Goal: Navigation & Orientation: Find specific page/section

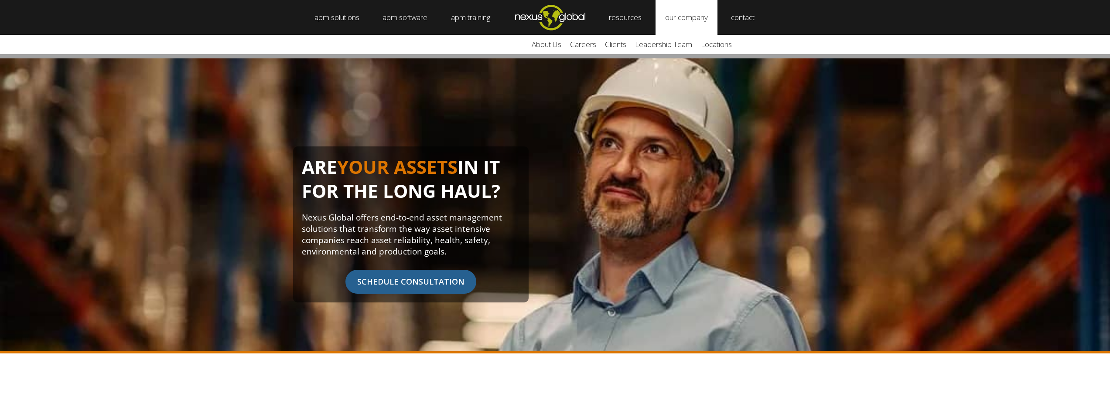
click at [678, 10] on link "our company" at bounding box center [687, 17] width 62 height 35
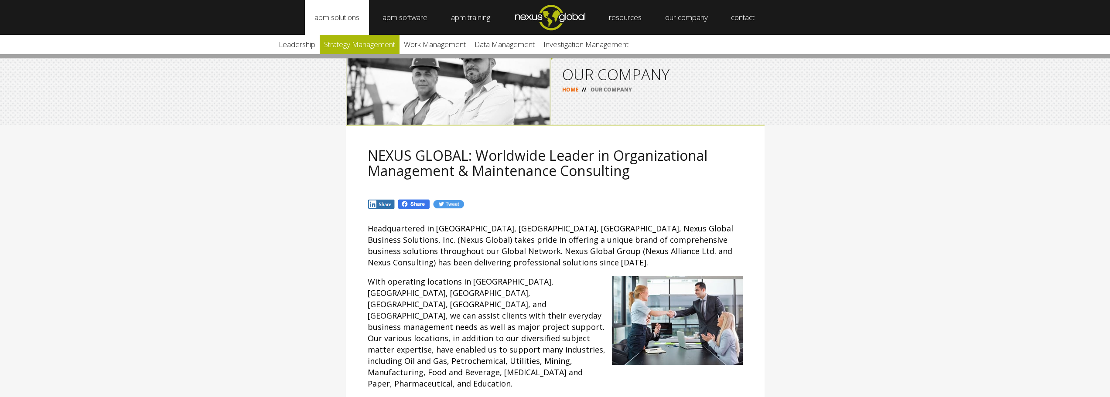
click at [327, 45] on link "Strategy Management" at bounding box center [360, 44] width 80 height 19
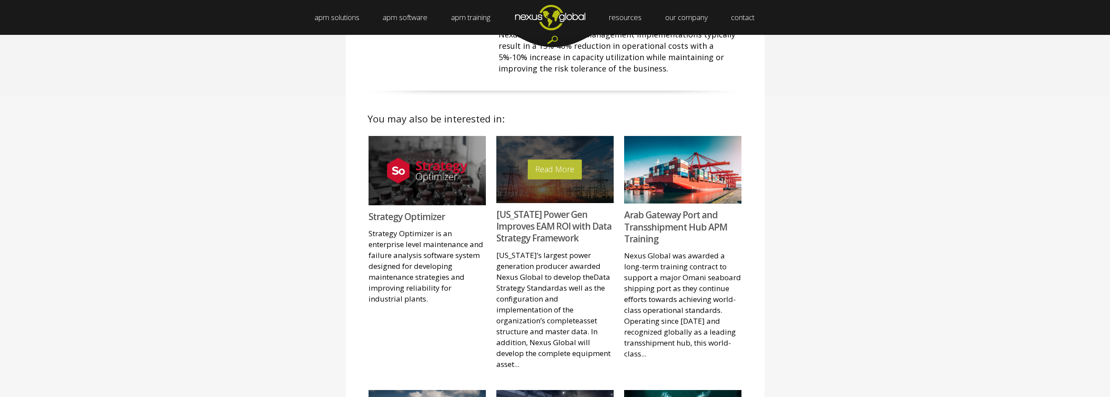
scroll to position [393, 0]
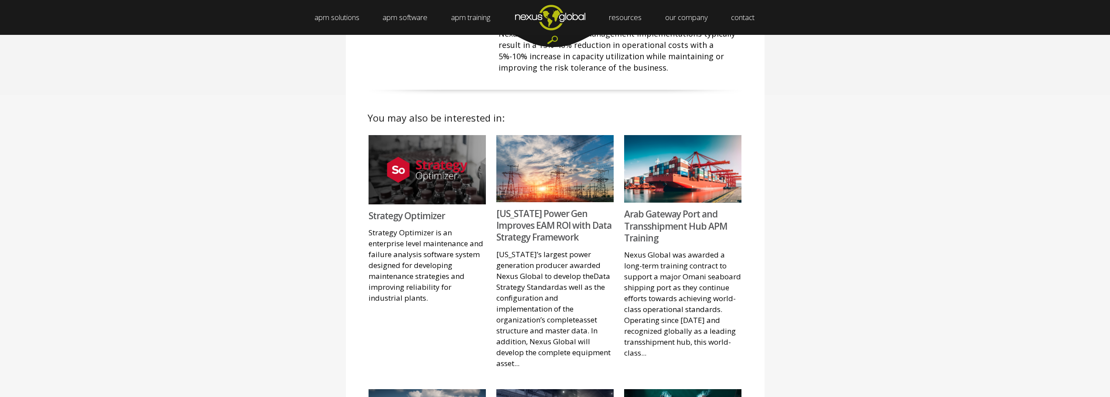
click at [900, 271] on div "You may also be interested in: Read More Strategy Optimizer Strategy Optimizer …" at bounding box center [555, 377] width 1110 height 564
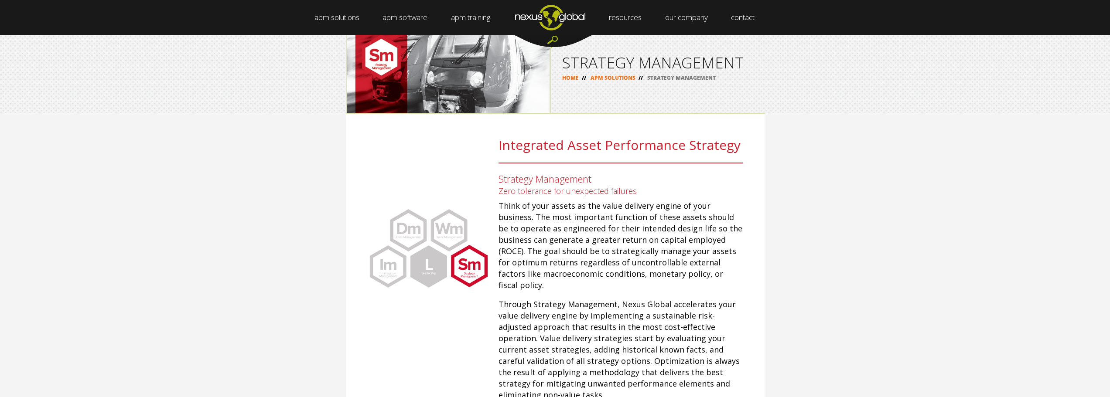
scroll to position [0, 0]
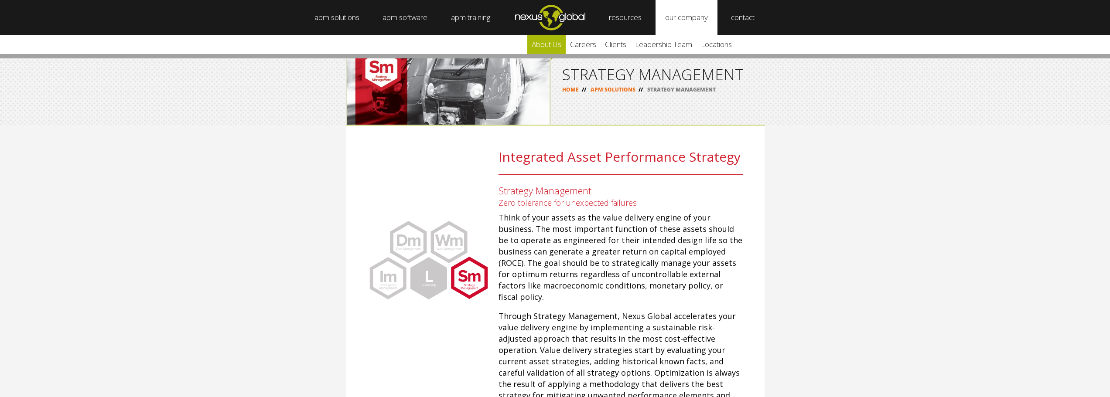
click at [551, 41] on link "about us" at bounding box center [546, 44] width 38 height 19
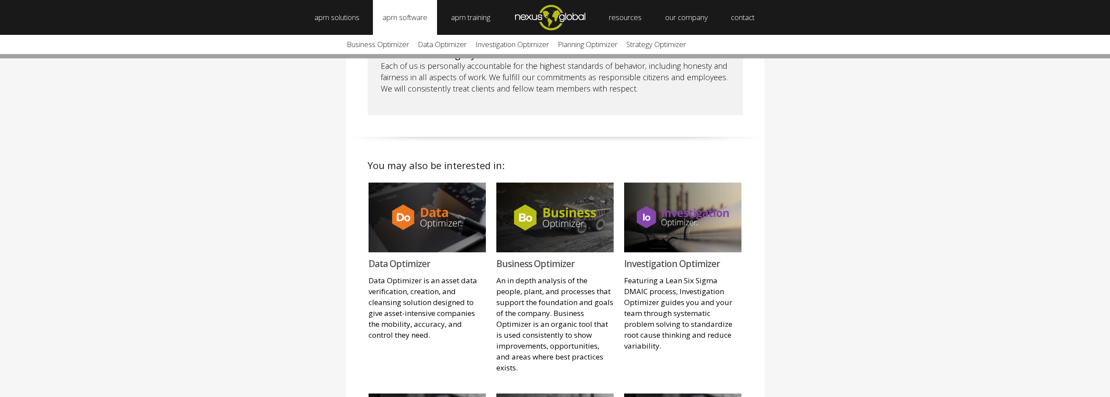
scroll to position [567, 0]
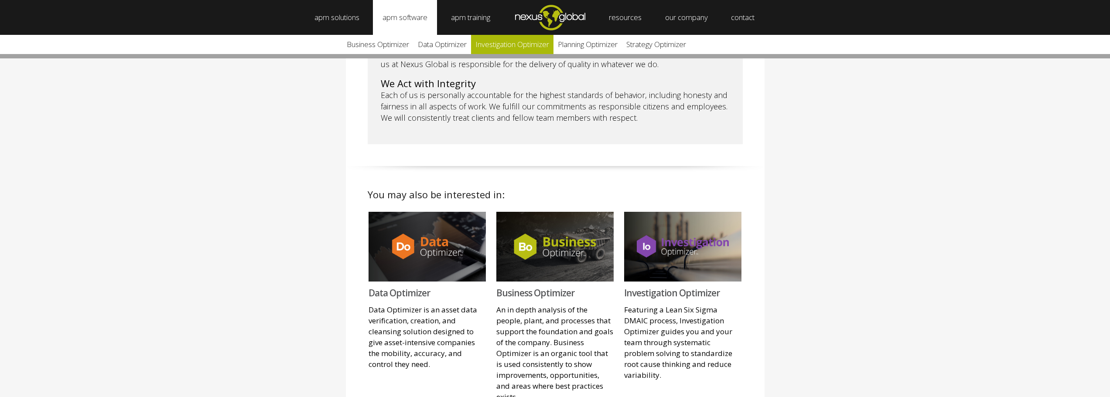
click at [510, 48] on link "Investigation Optimizer" at bounding box center [512, 44] width 82 height 19
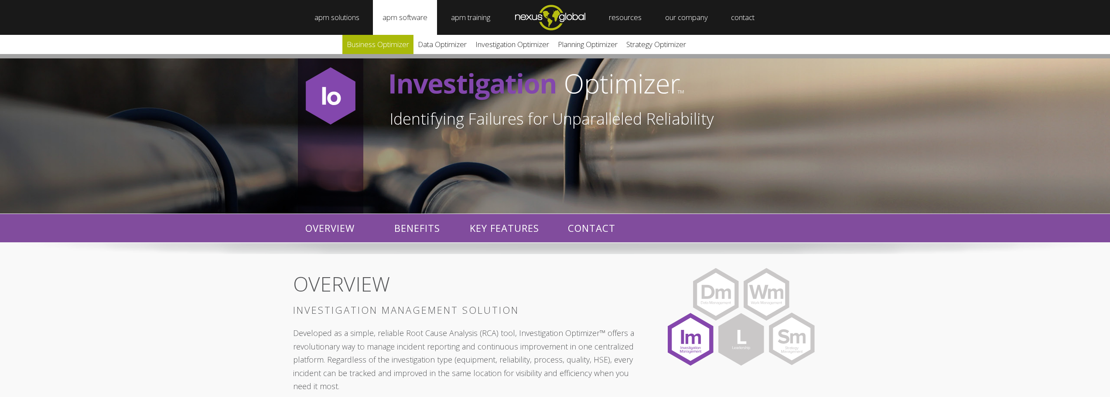
click at [383, 50] on link "Business Optimizer" at bounding box center [377, 44] width 71 height 19
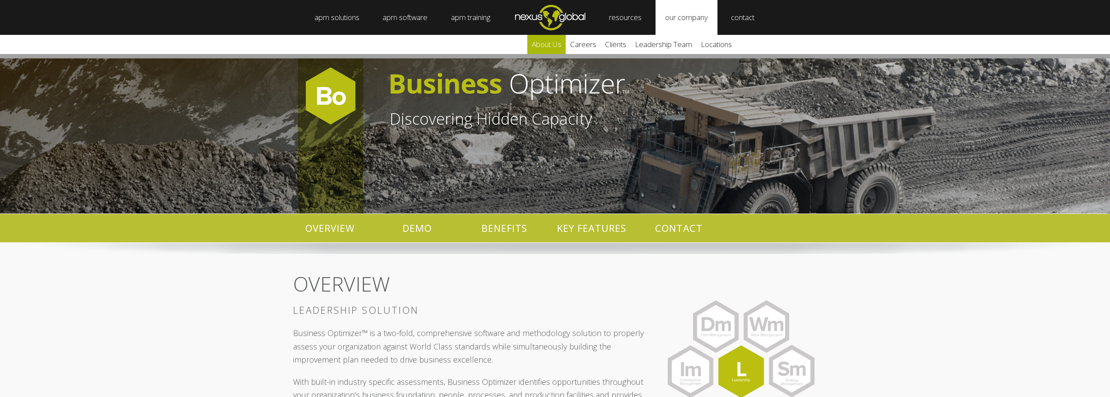
click at [548, 47] on link "about us" at bounding box center [546, 44] width 38 height 19
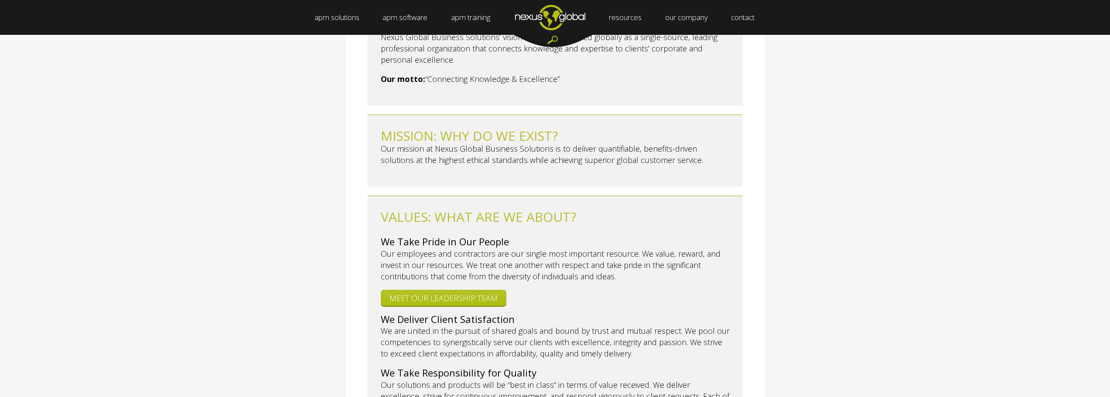
scroll to position [262, 0]
